Goal: Transaction & Acquisition: Purchase product/service

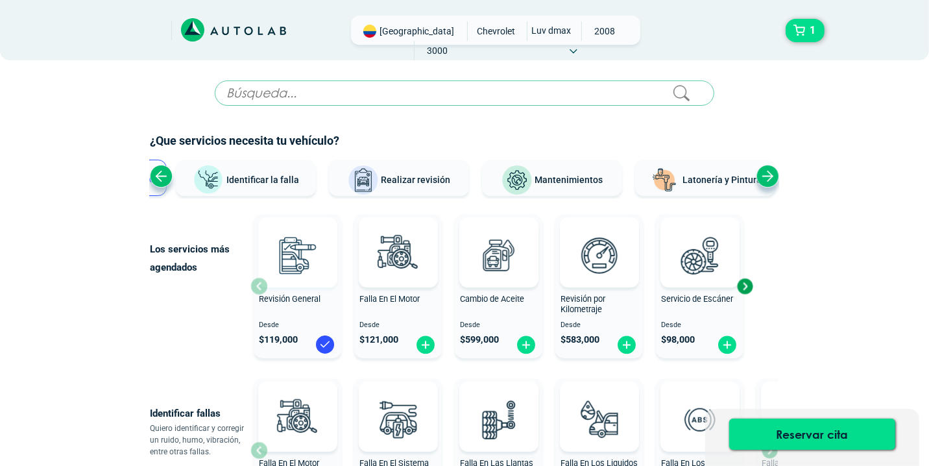
click at [288, 236] on img at bounding box center [297, 254] width 57 height 57
click at [289, 235] on img at bounding box center [297, 254] width 57 height 57
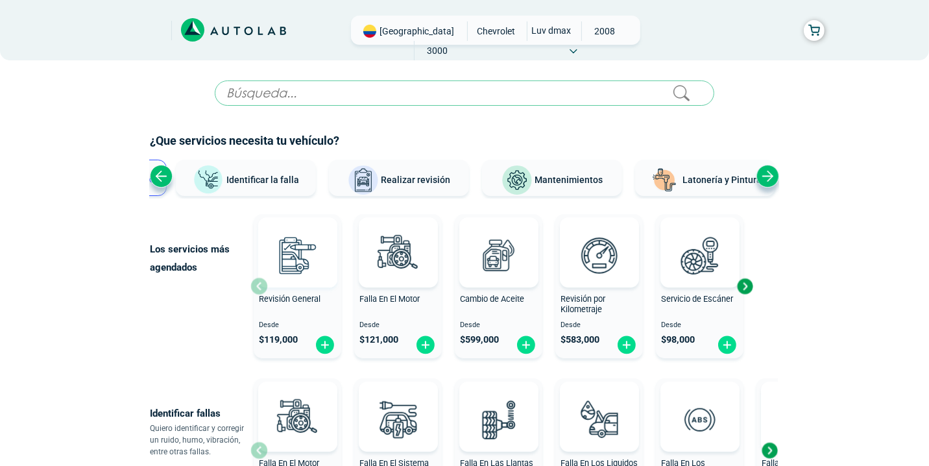
click at [291, 234] on img at bounding box center [297, 254] width 57 height 57
click at [289, 250] on img at bounding box center [297, 254] width 57 height 57
click at [688, 252] on img at bounding box center [699, 254] width 57 height 57
click at [693, 238] on img at bounding box center [699, 254] width 57 height 57
click at [679, 258] on img at bounding box center [699, 254] width 57 height 57
